Goal: Use online tool/utility: Utilize a website feature to perform a specific function

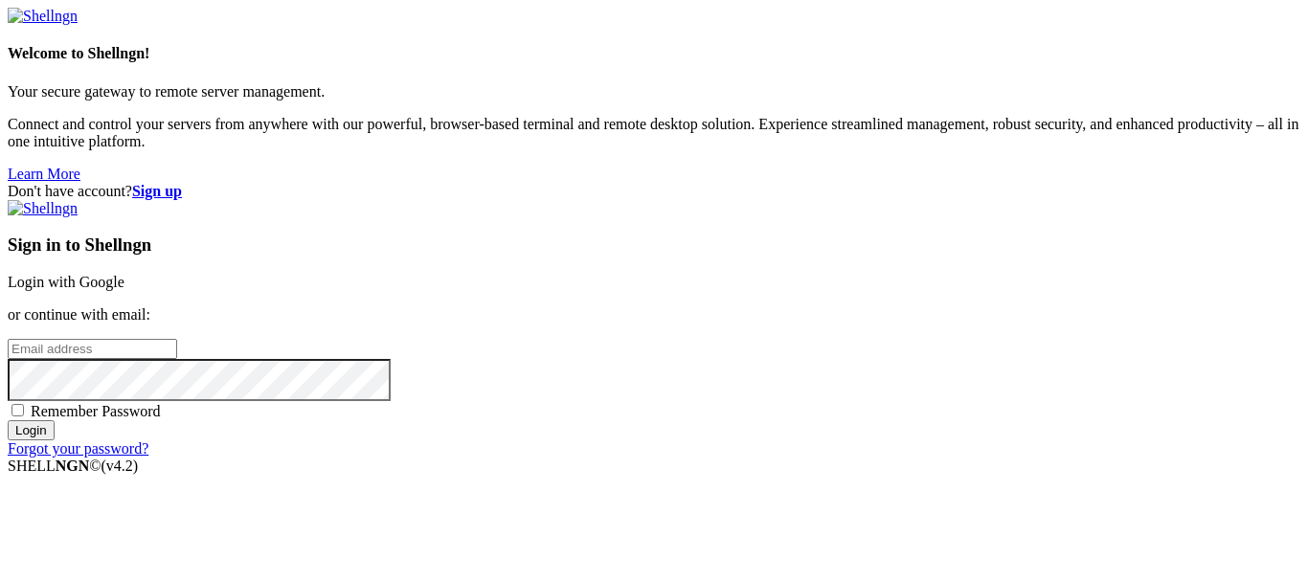
click at [124, 274] on link "Login with Google" at bounding box center [66, 282] width 117 height 16
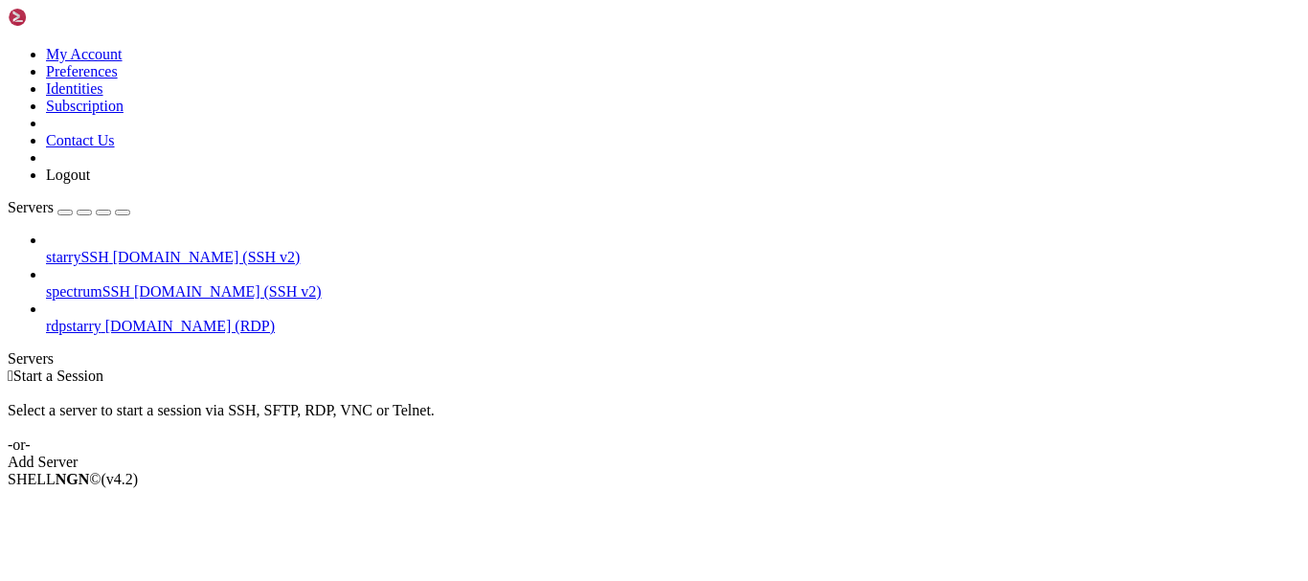
click at [101, 318] on span "rdpstarry" at bounding box center [74, 326] width 56 height 16
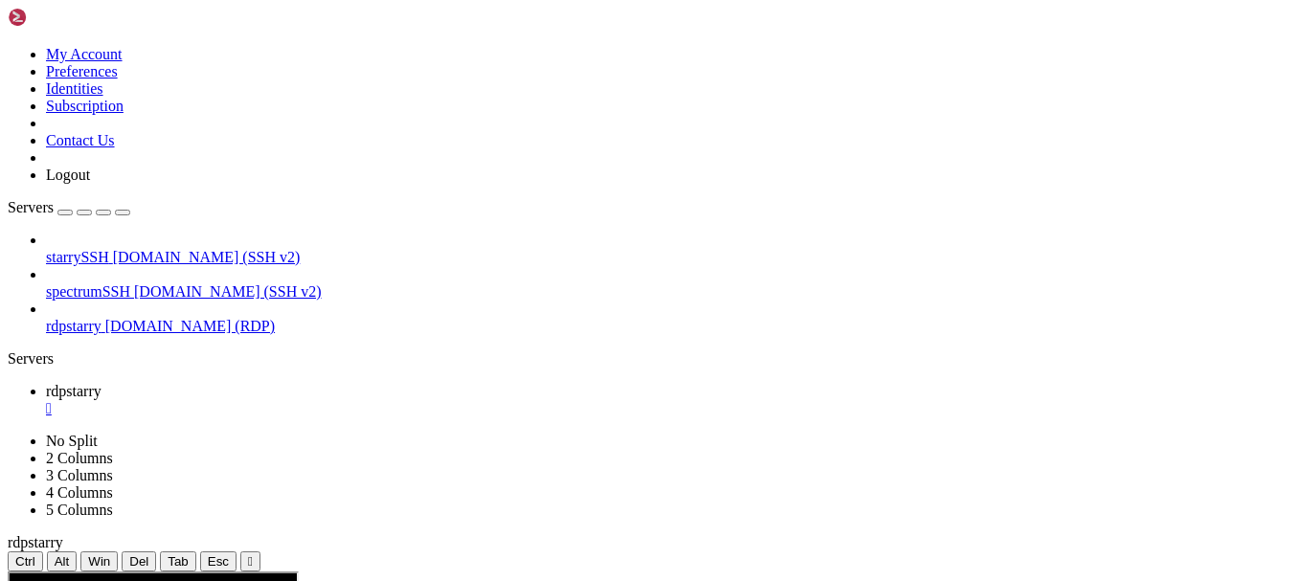
click at [253, 554] on div "" at bounding box center [250, 561] width 5 height 14
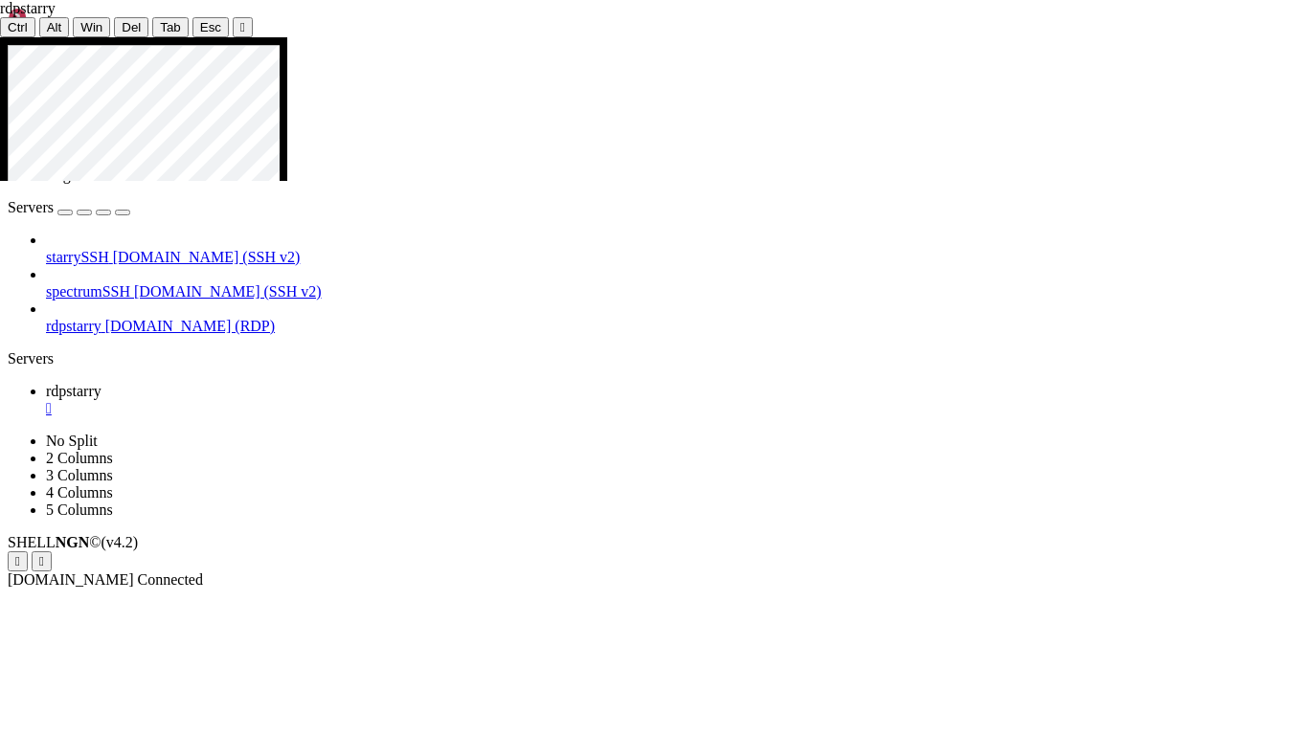
click at [0, 37] on icon at bounding box center [0, 37] width 0 height 0
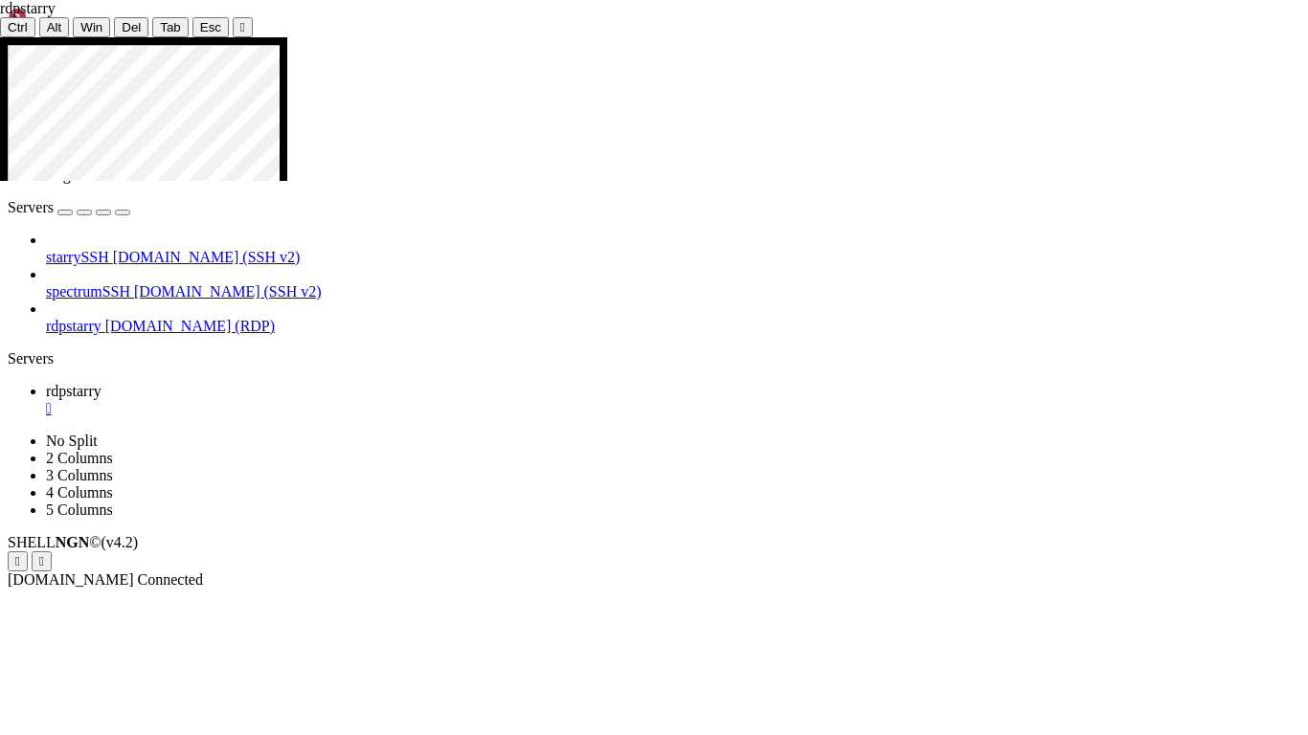
click at [240, 20] on div "" at bounding box center [242, 27] width 5 height 14
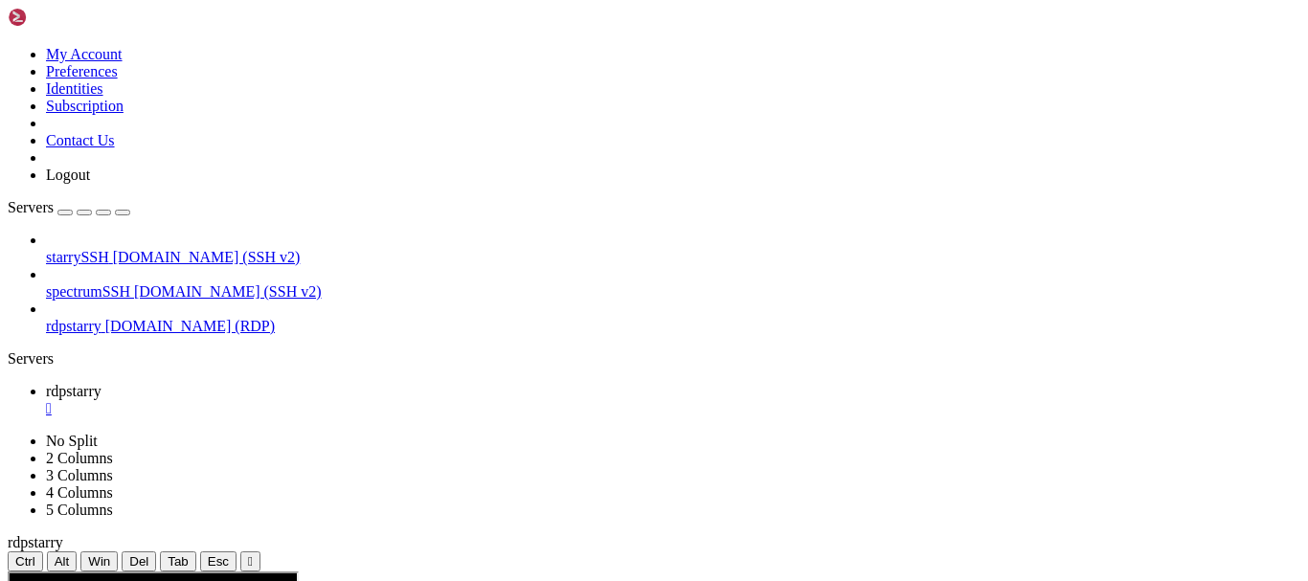
click at [253, 554] on div "" at bounding box center [250, 561] width 5 height 14
